Goal: Information Seeking & Learning: Find specific fact

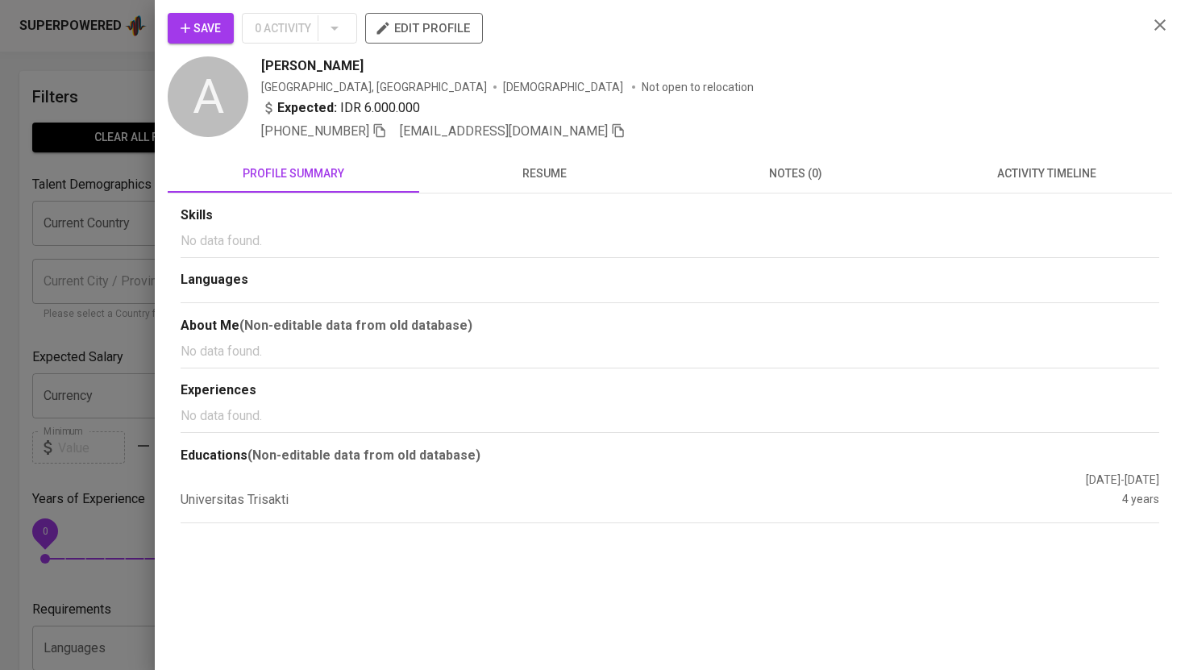
click at [1162, 28] on icon "button" at bounding box center [1159, 24] width 19 height 19
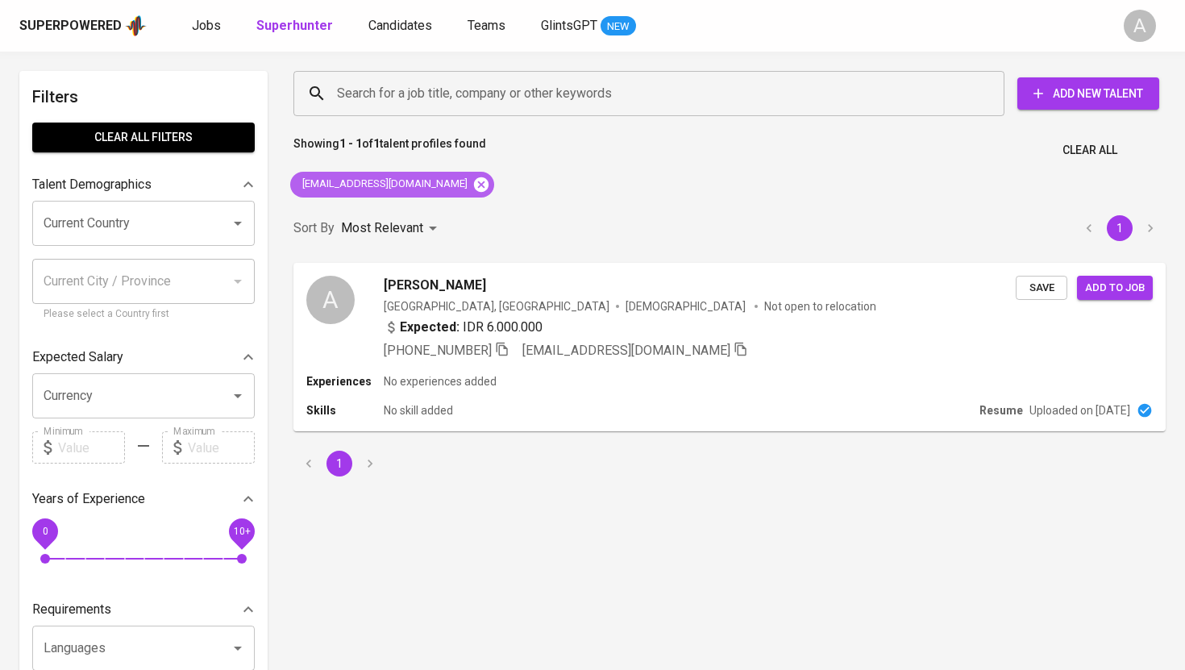
click at [474, 178] on icon at bounding box center [481, 184] width 15 height 15
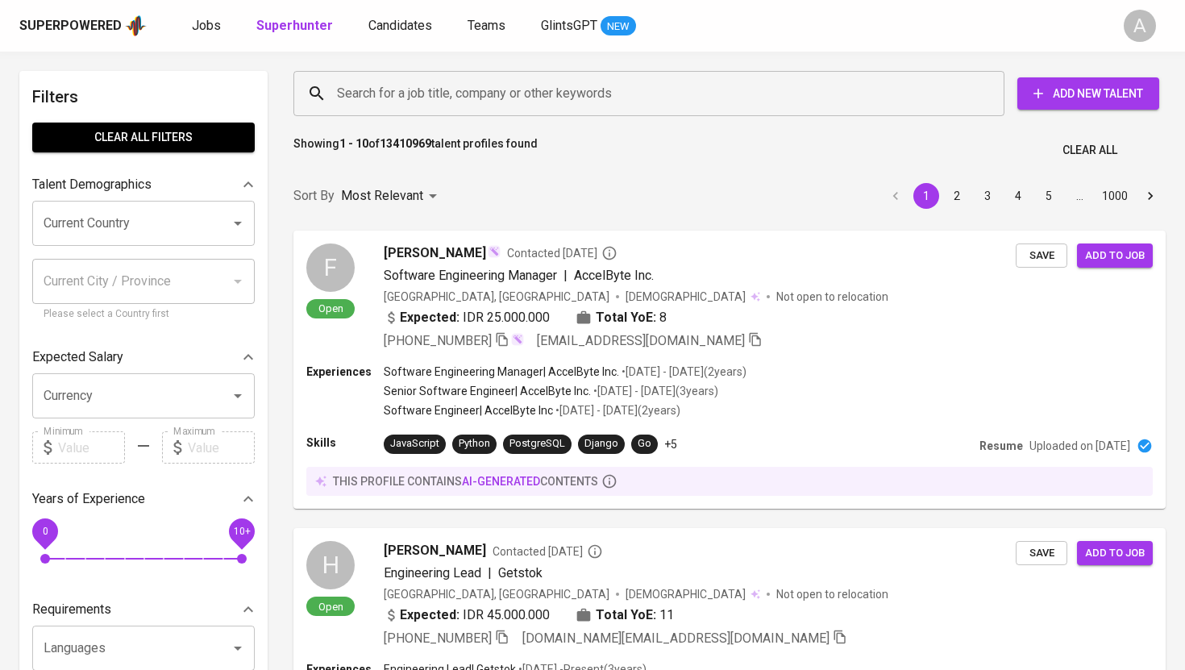
click at [499, 85] on input "Search for a job title, company or other keywords" at bounding box center [653, 93] width 640 height 31
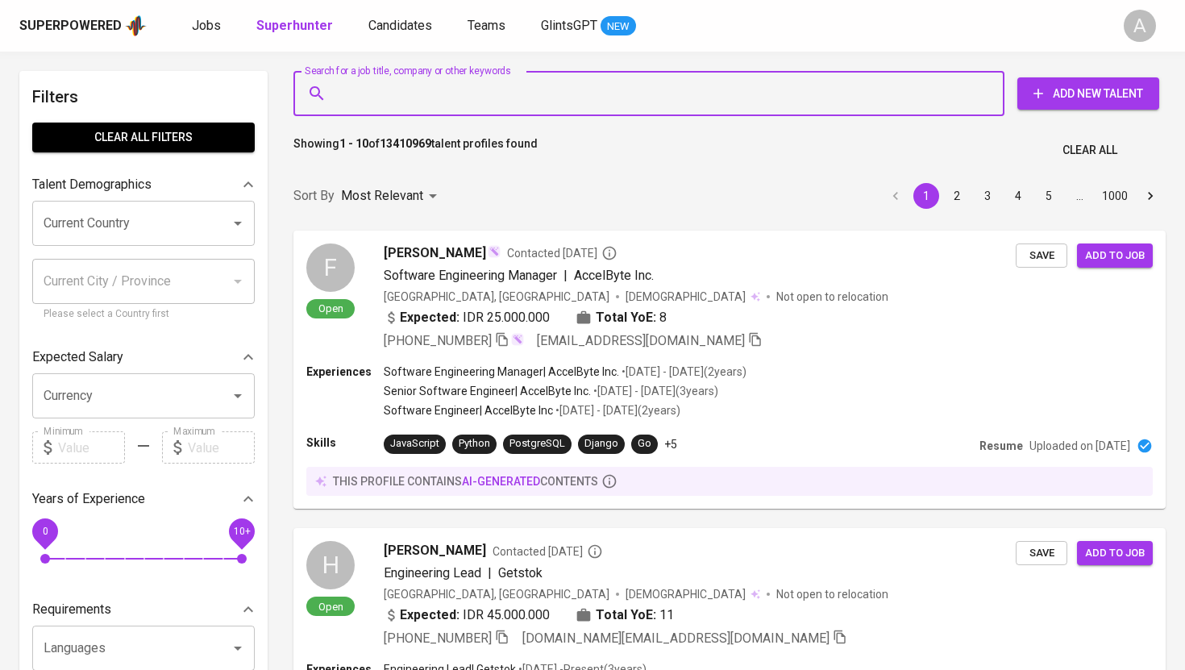
paste input "[EMAIL_ADDRESS][DOMAIN_NAME]"
type input "[EMAIL_ADDRESS][DOMAIN_NAME]"
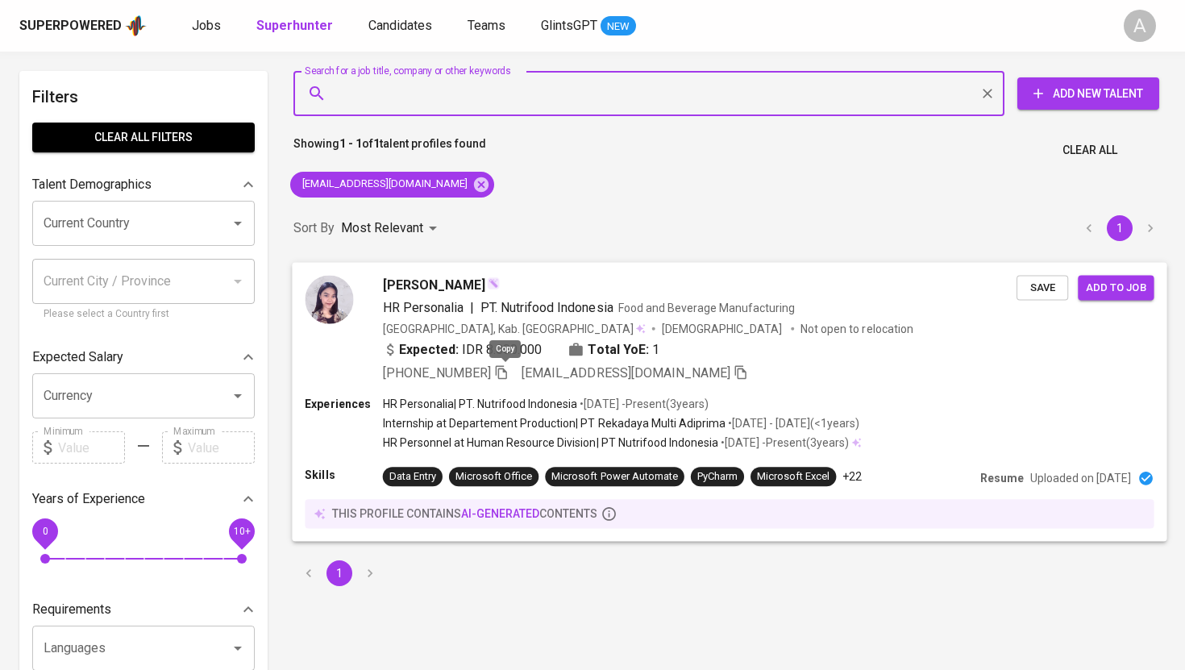
click at [505, 374] on icon "button" at bounding box center [501, 371] width 15 height 15
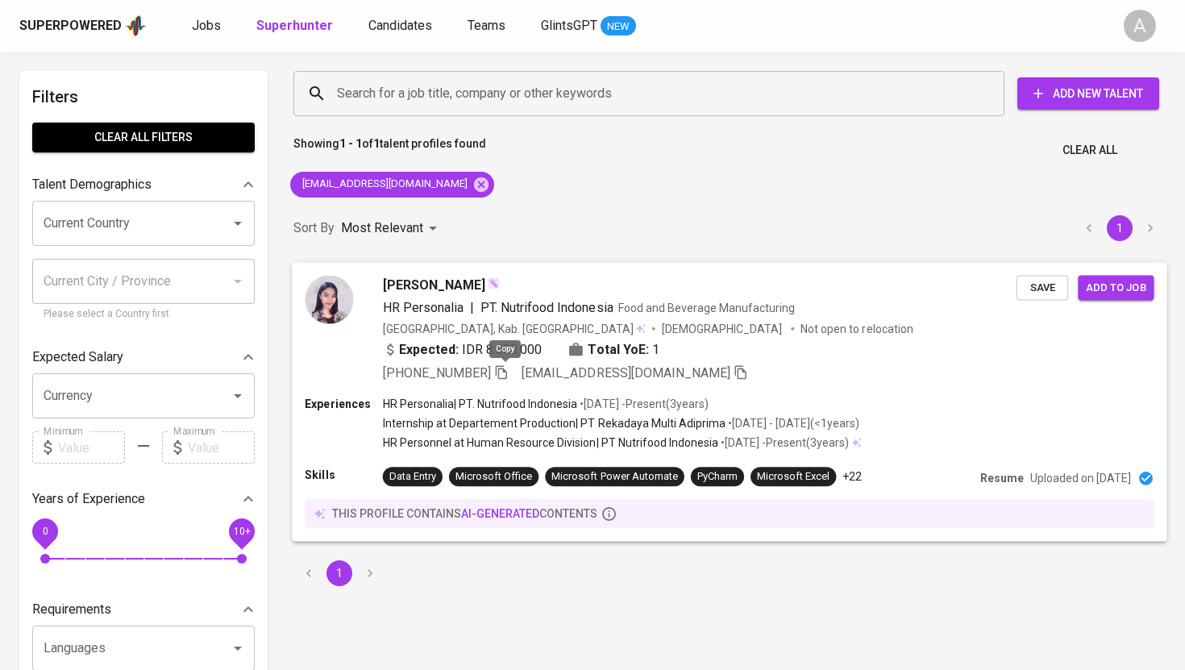
click at [507, 369] on icon "button" at bounding box center [501, 372] width 11 height 14
click at [472, 182] on icon at bounding box center [481, 185] width 18 height 18
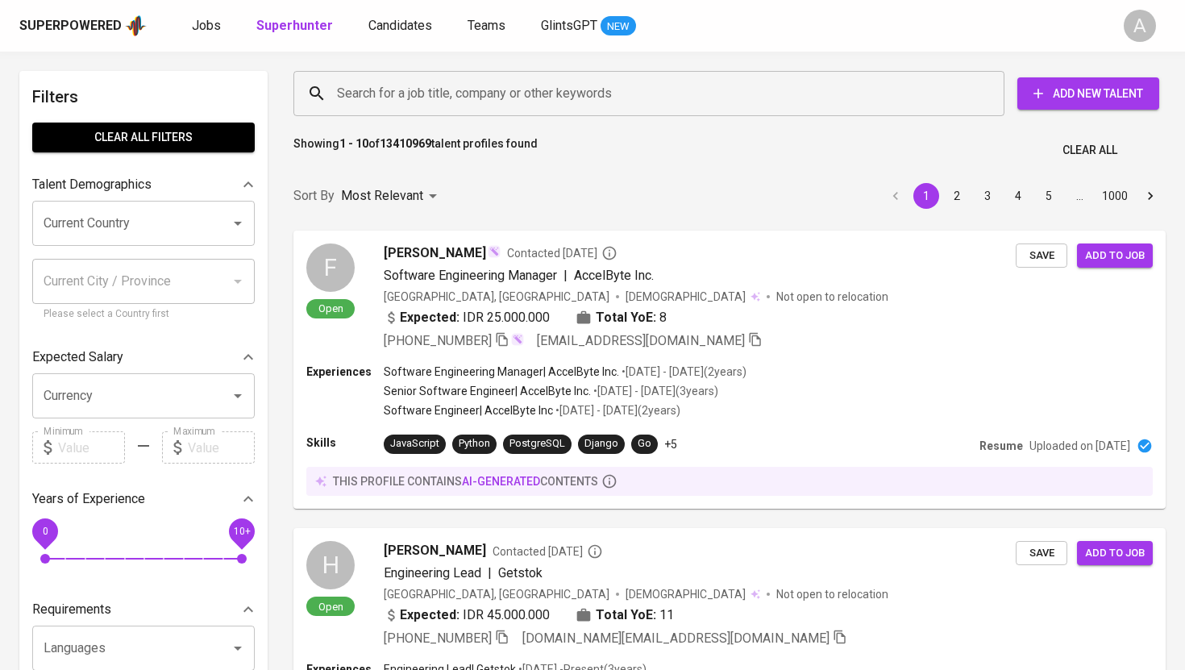
click at [469, 86] on input "Search for a job title, company or other keywords" at bounding box center [653, 93] width 640 height 31
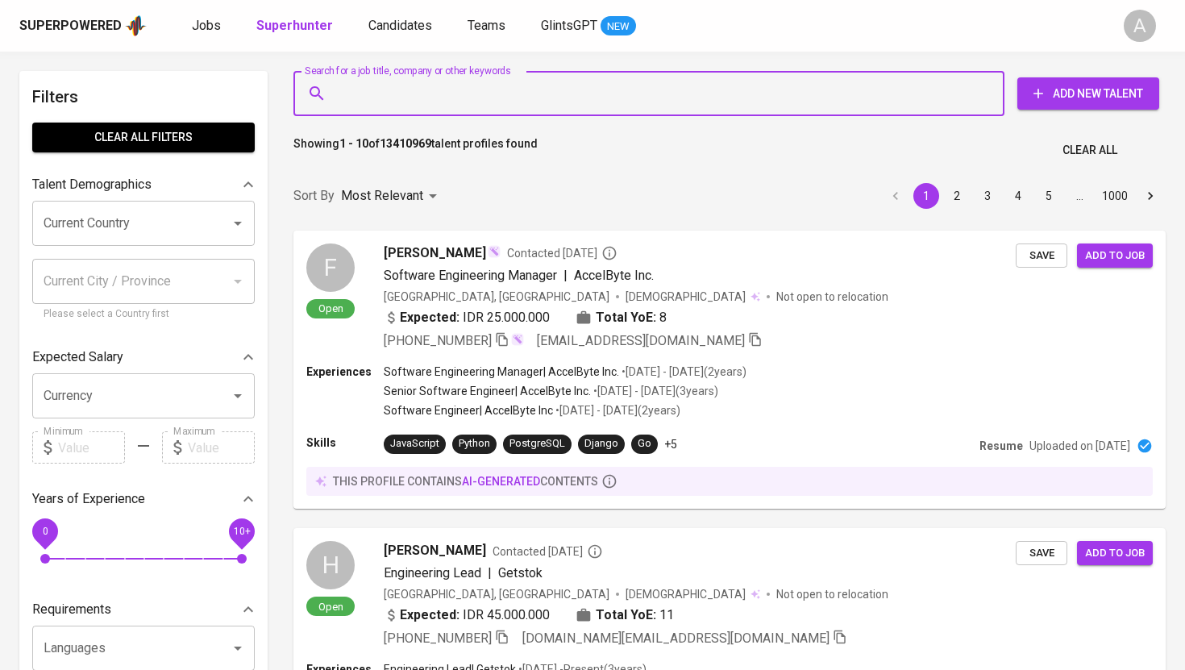
paste input "[EMAIL_ADDRESS][DOMAIN_NAME]"
type input "[EMAIL_ADDRESS][DOMAIN_NAME]"
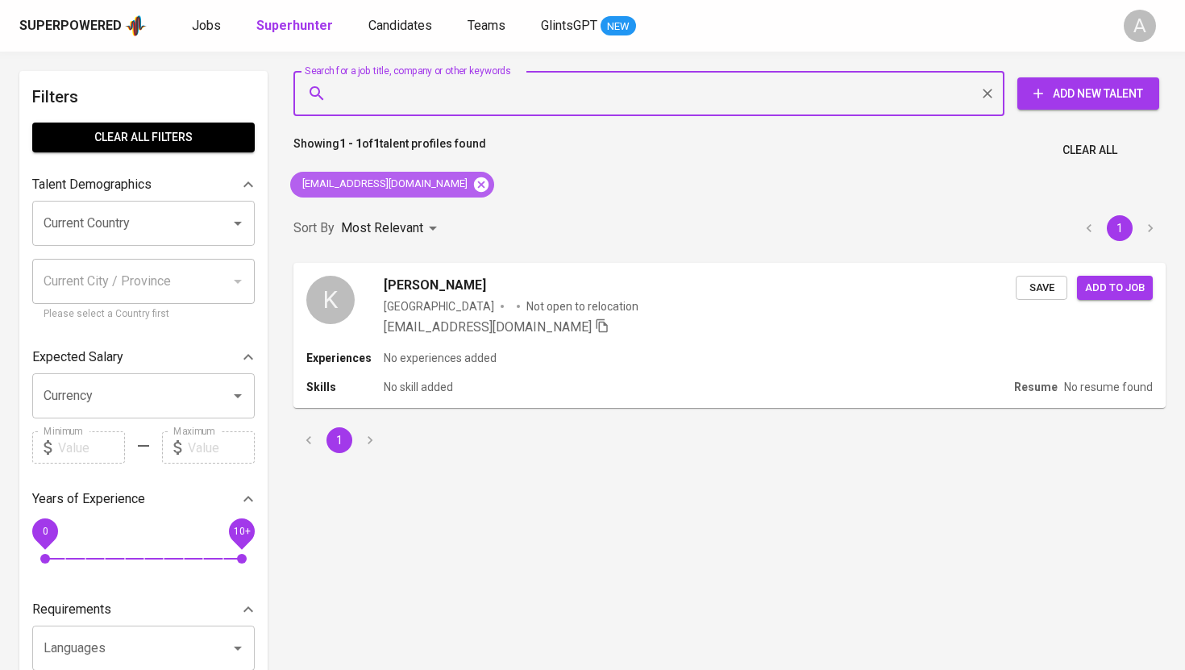
click at [474, 177] on icon at bounding box center [481, 184] width 15 height 15
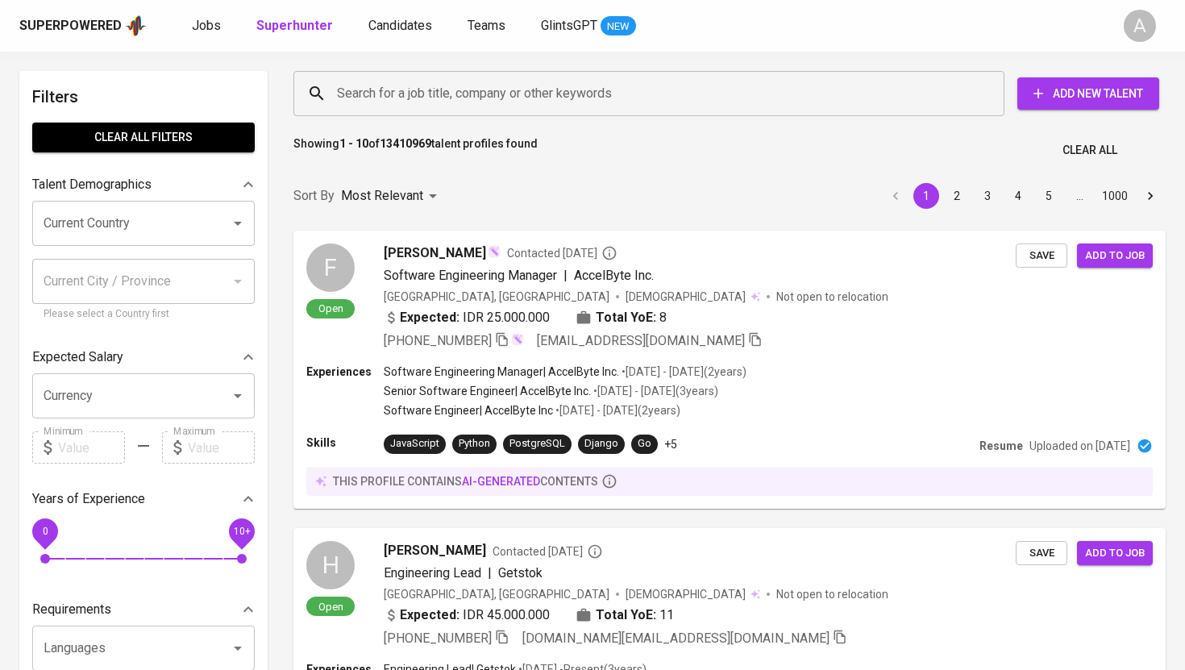
click at [462, 91] on input "Search for a job title, company or other keywords" at bounding box center [653, 93] width 640 height 31
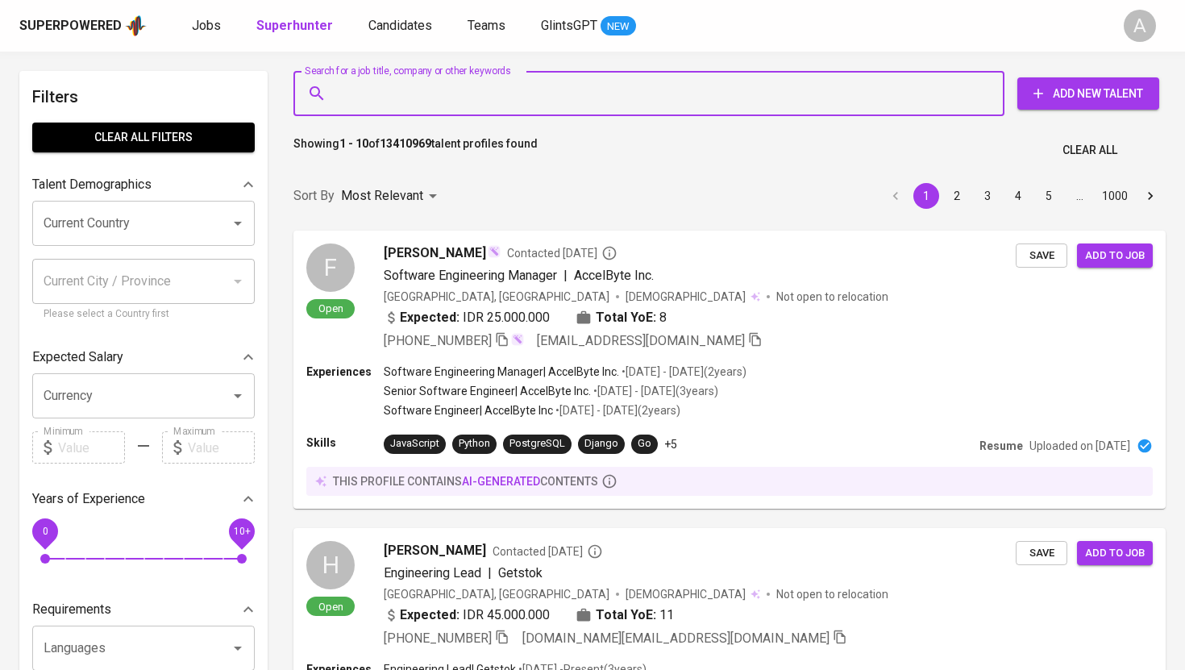
paste input "[EMAIL_ADDRESS][DOMAIN_NAME]"
type input "[EMAIL_ADDRESS][DOMAIN_NAME]"
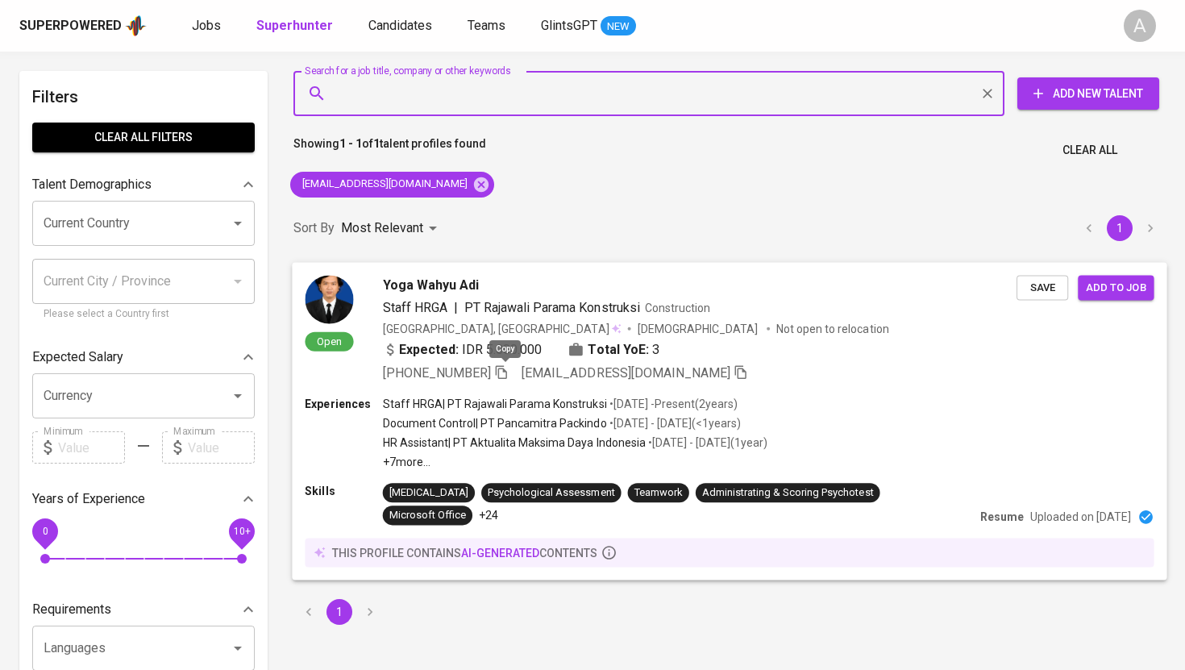
click at [503, 375] on icon "button" at bounding box center [501, 371] width 15 height 15
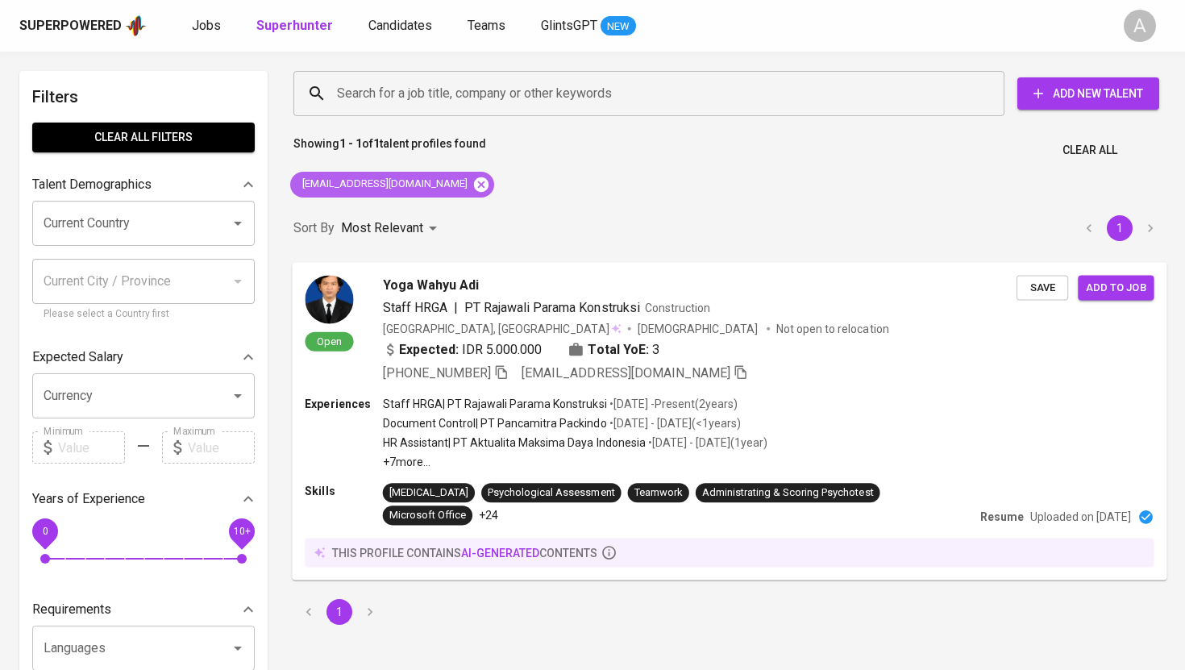
click at [474, 182] on icon at bounding box center [481, 184] width 15 height 15
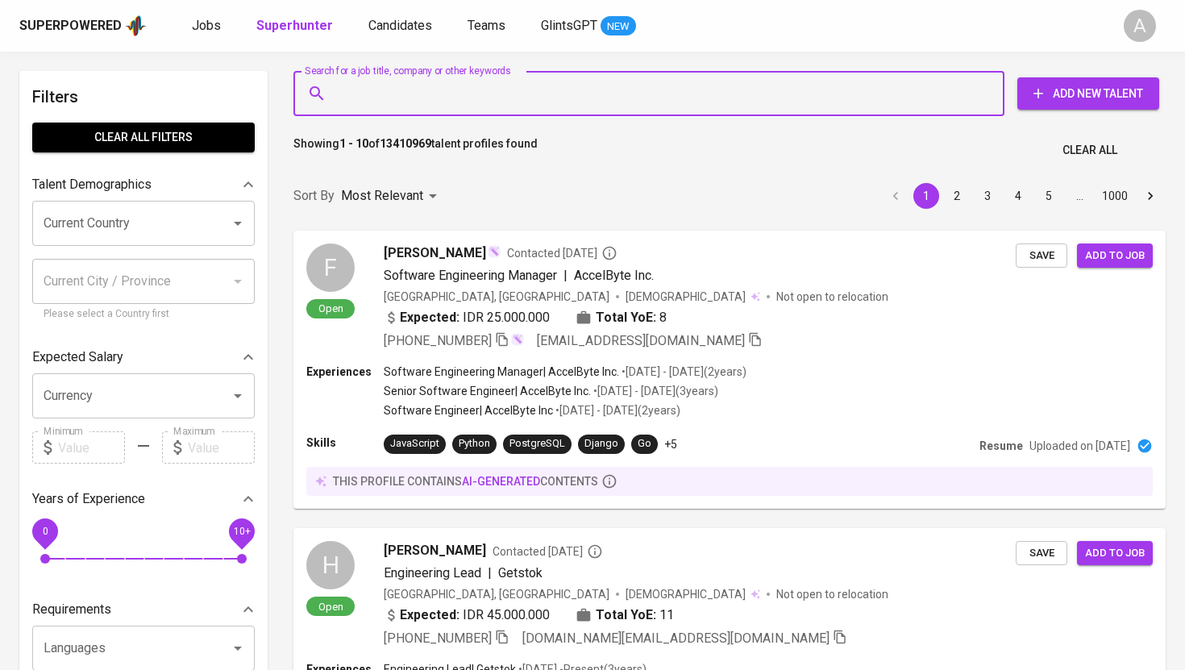
click at [455, 81] on input "Search for a job title, company or other keywords" at bounding box center [653, 93] width 640 height 31
paste input "[EMAIL_ADDRESS][DOMAIN_NAME]"
type input "[EMAIL_ADDRESS][DOMAIN_NAME]"
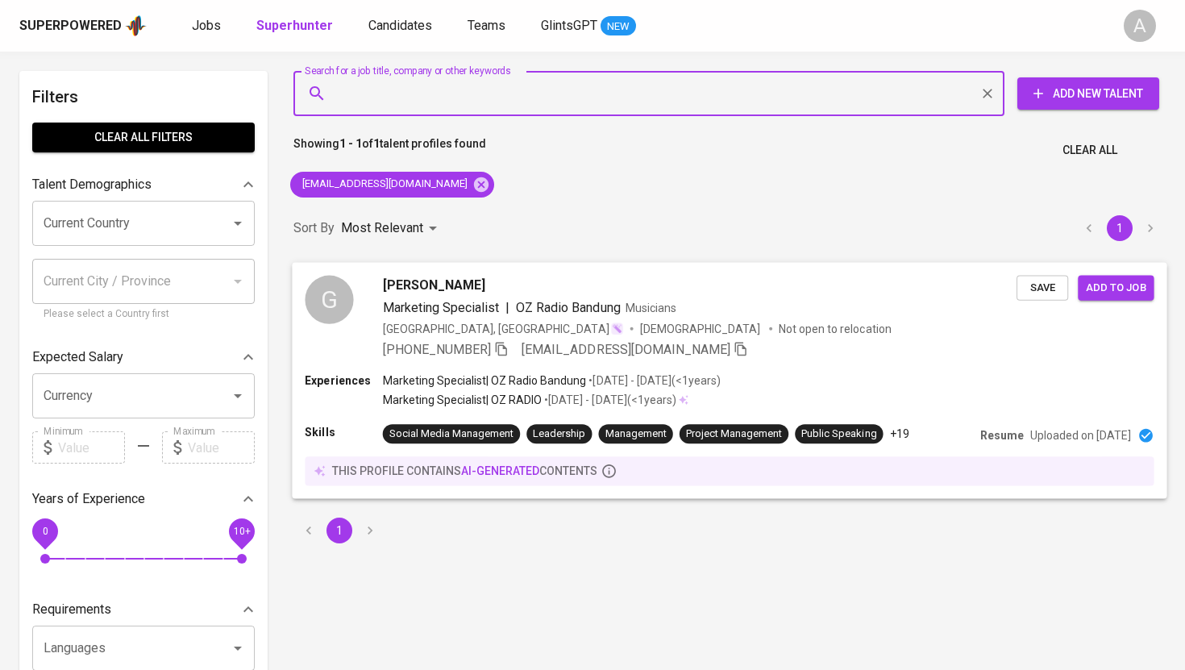
click at [401, 289] on span "[PERSON_NAME]" at bounding box center [434, 284] width 102 height 19
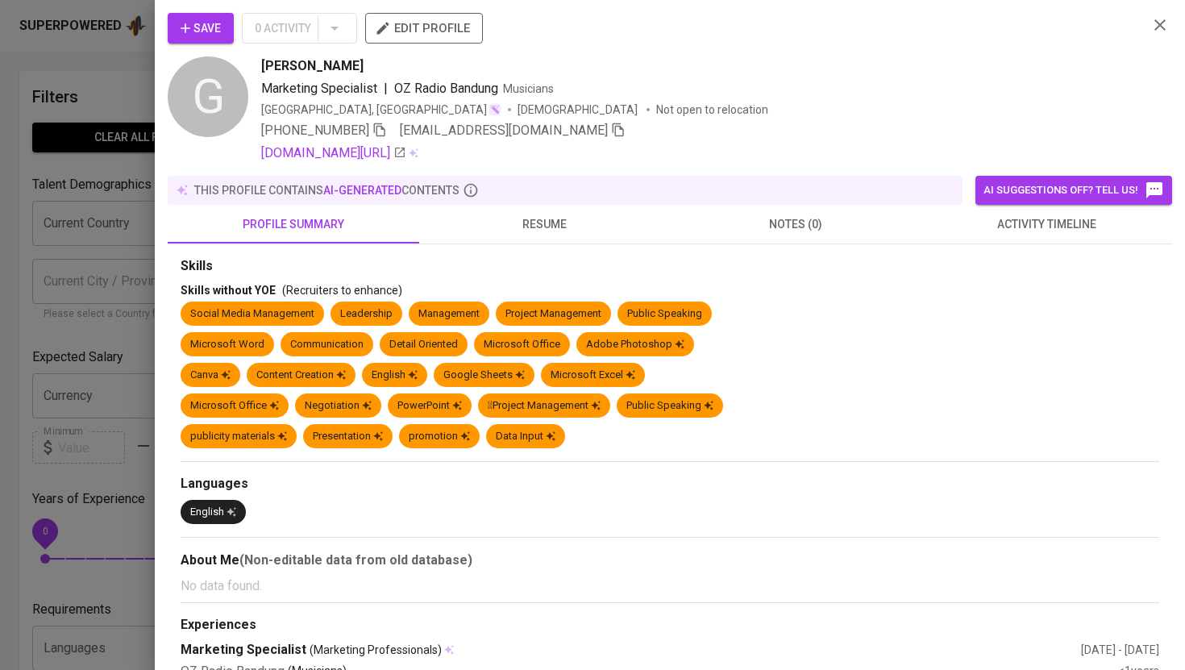
click at [513, 227] on span "resume" at bounding box center [545, 224] width 232 height 20
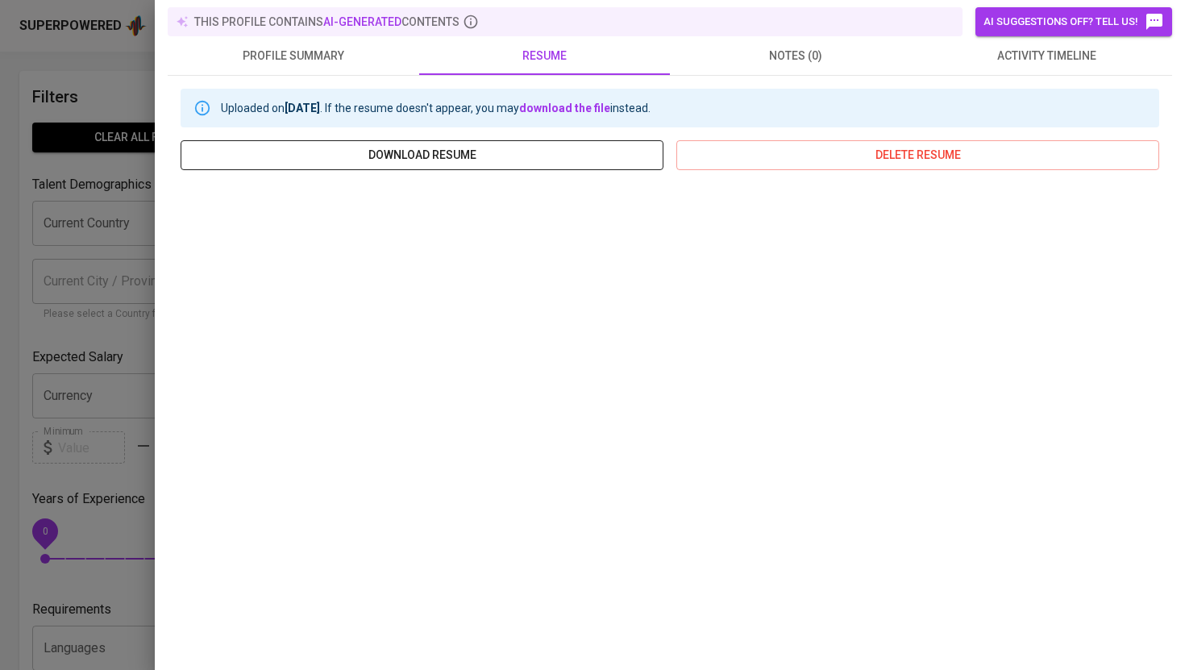
scroll to position [191, 0]
